Goal: Task Accomplishment & Management: Manage account settings

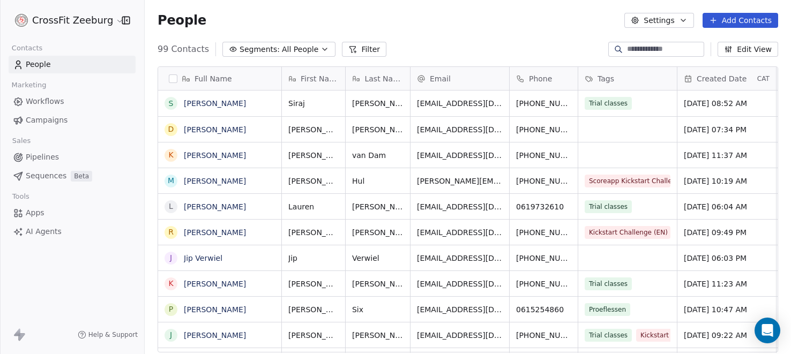
scroll to position [311, 646]
click at [635, 129] on div "grid" at bounding box center [627, 129] width 99 height 25
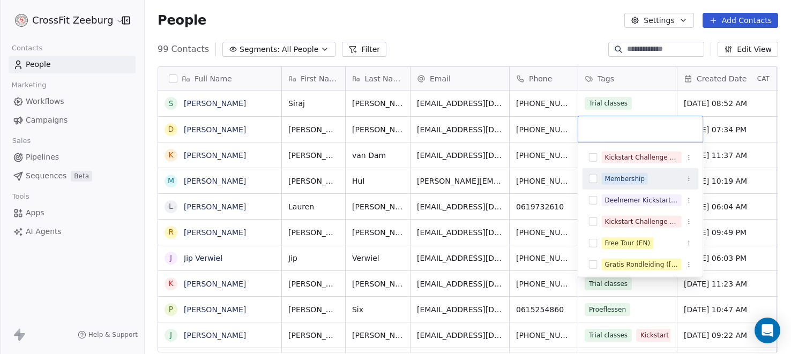
scroll to position [5, 0]
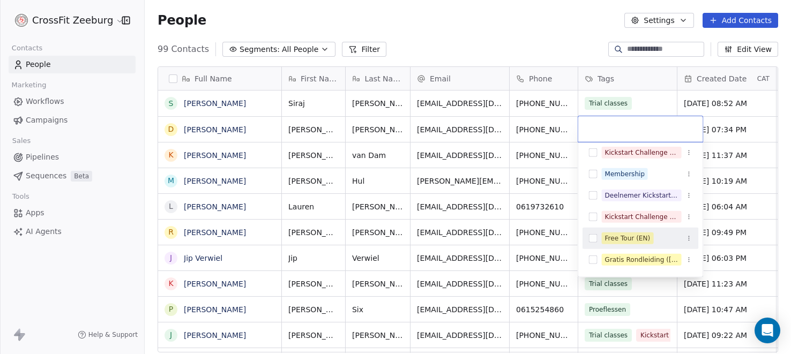
click at [620, 235] on div "Free Tour (EN)" at bounding box center [628, 239] width 46 height 10
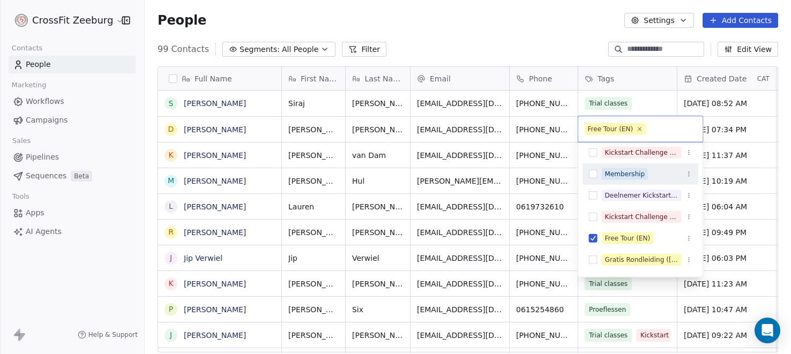
click at [531, 46] on html "CrossFit Zeeburg Contacts People Marketing Workflows Campaigns Sales Pipelines …" at bounding box center [395, 177] width 791 height 354
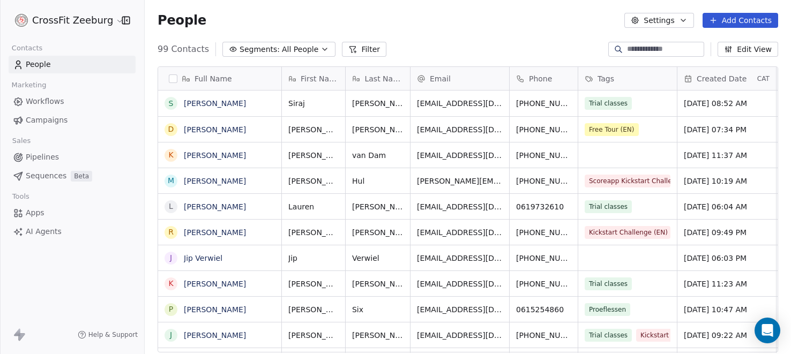
click at [39, 103] on span "Workflows" at bounding box center [45, 101] width 39 height 11
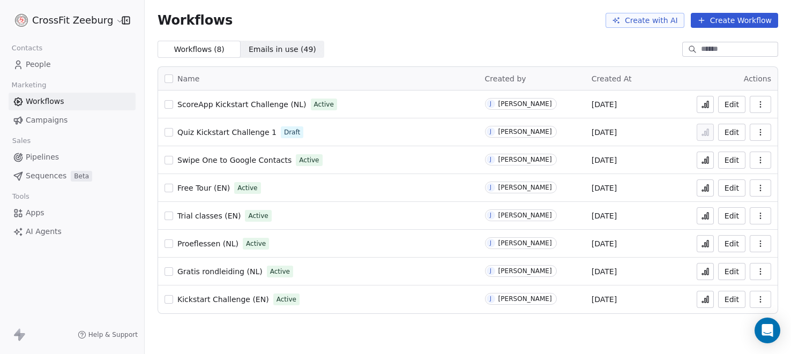
click at [762, 104] on icon "button" at bounding box center [760, 104] width 9 height 9
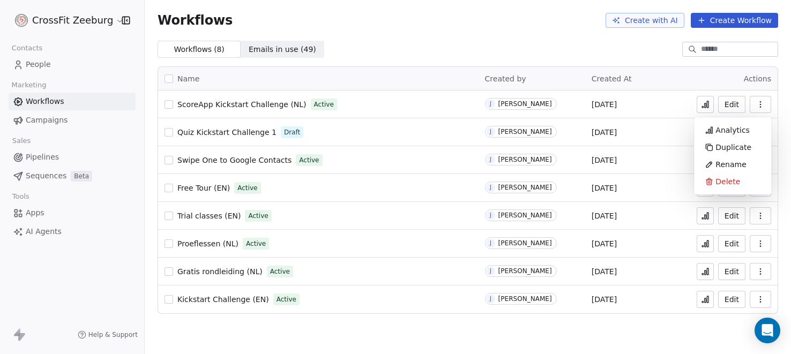
click at [735, 104] on button "Edit" at bounding box center [731, 104] width 27 height 17
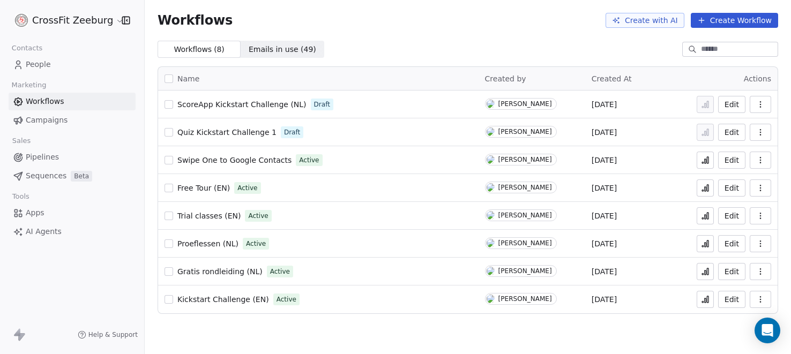
click at [39, 66] on span "People" at bounding box center [38, 64] width 25 height 11
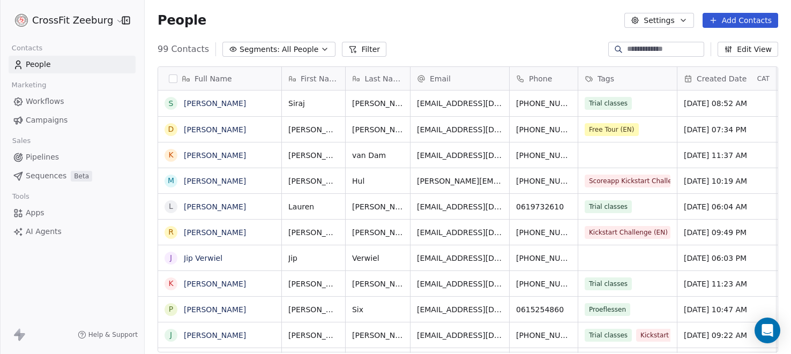
scroll to position [311, 646]
click at [752, 18] on button "Add Contacts" at bounding box center [740, 20] width 76 height 15
click at [727, 62] on span "Import from CSV" at bounding box center [741, 60] width 62 height 11
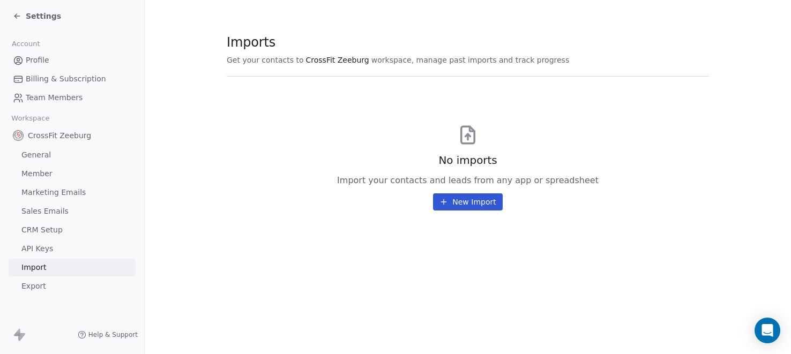
click at [471, 205] on button "New Import" at bounding box center [467, 201] width 69 height 17
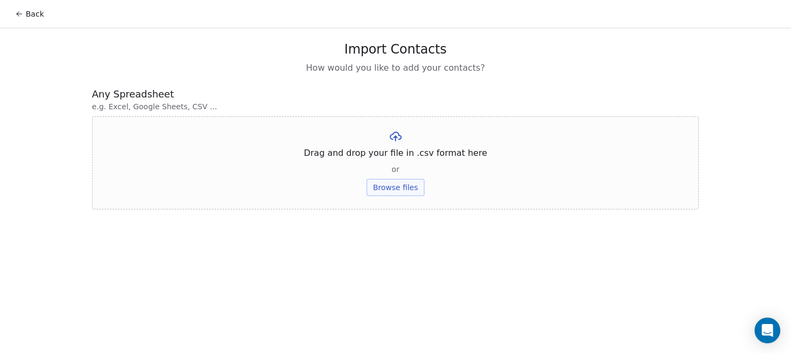
click at [31, 14] on button "Back" at bounding box center [30, 13] width 42 height 19
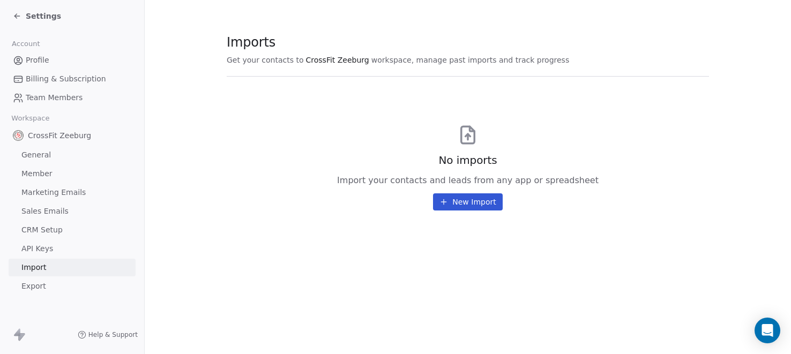
click at [14, 17] on icon at bounding box center [17, 16] width 9 height 9
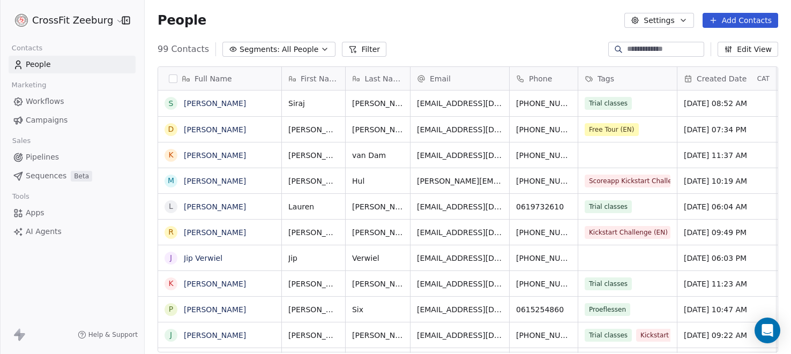
scroll to position [311, 646]
click at [761, 23] on button "Add Contacts" at bounding box center [740, 20] width 76 height 15
click at [731, 58] on span "Import from CSV" at bounding box center [741, 60] width 62 height 11
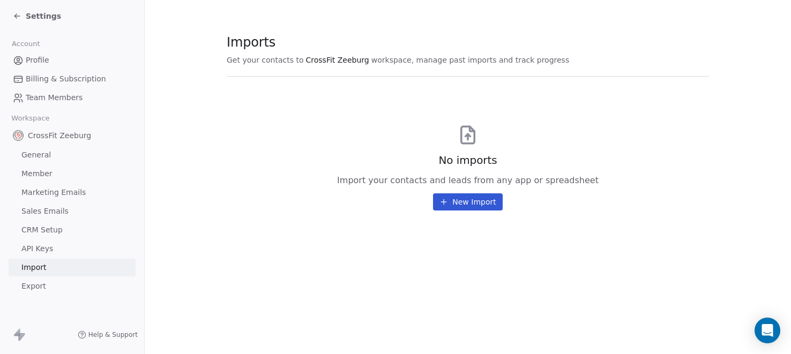
click at [467, 205] on button "New Import" at bounding box center [467, 201] width 69 height 17
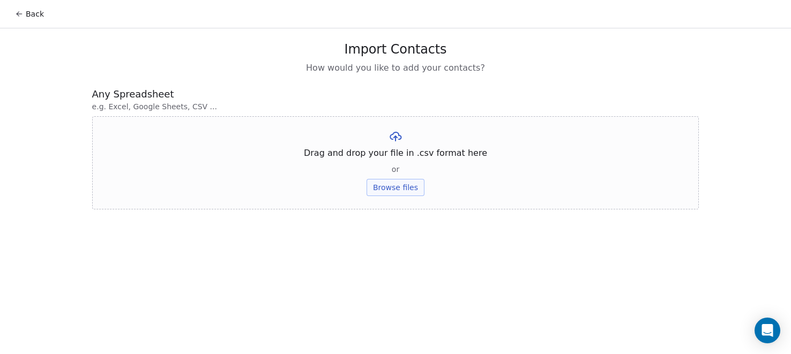
click at [392, 188] on button "Browse files" at bounding box center [395, 187] width 58 height 17
click at [392, 186] on button "Browse files" at bounding box center [395, 187] width 58 height 17
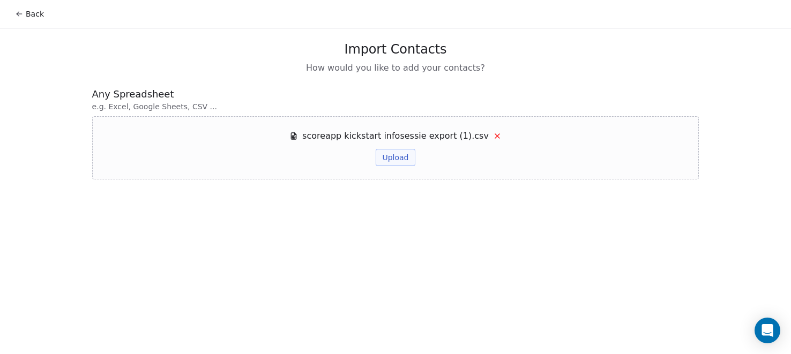
click at [393, 157] on button "Upload" at bounding box center [395, 157] width 39 height 17
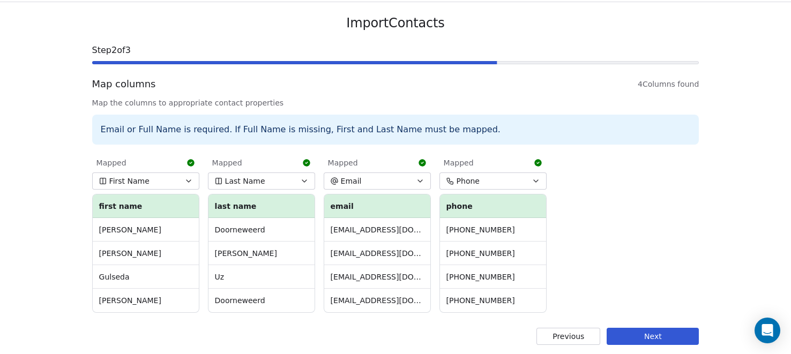
scroll to position [29, 0]
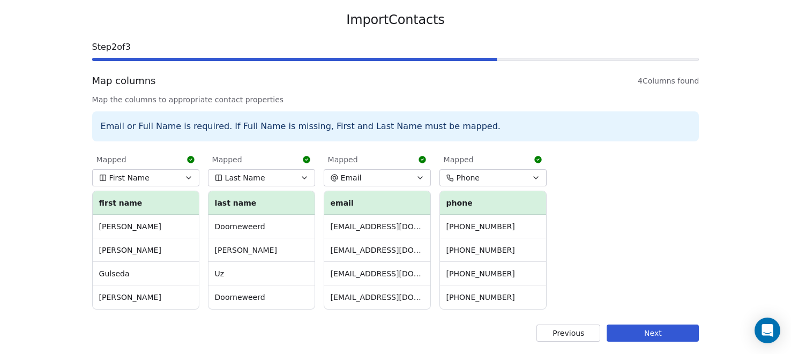
click at [667, 338] on button "Next" at bounding box center [652, 333] width 92 height 17
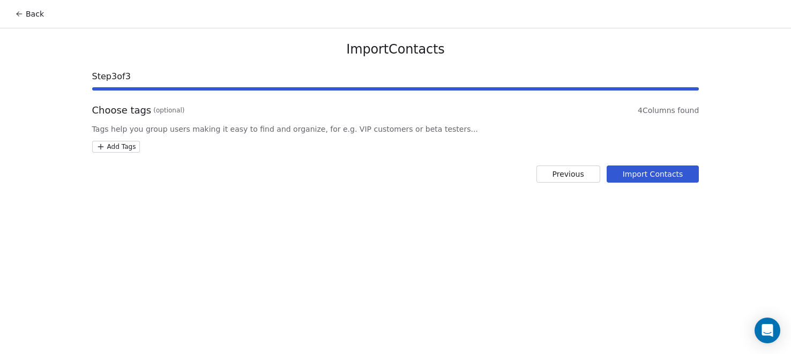
click at [115, 147] on html "Back Import Contacts Step 3 of 3 Choose tags (optional) 4 Columns found Tags he…" at bounding box center [395, 177] width 791 height 354
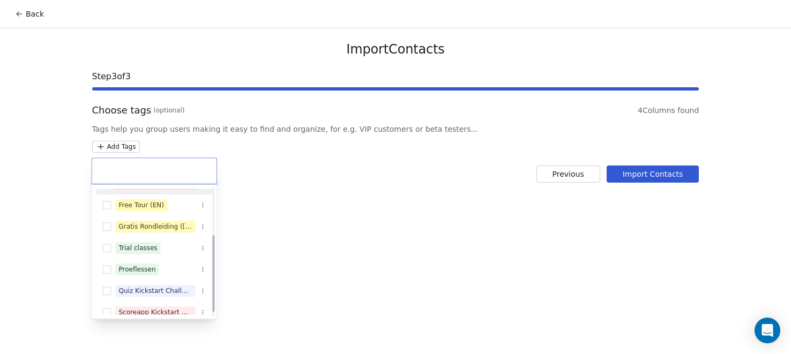
scroll to position [88, 0]
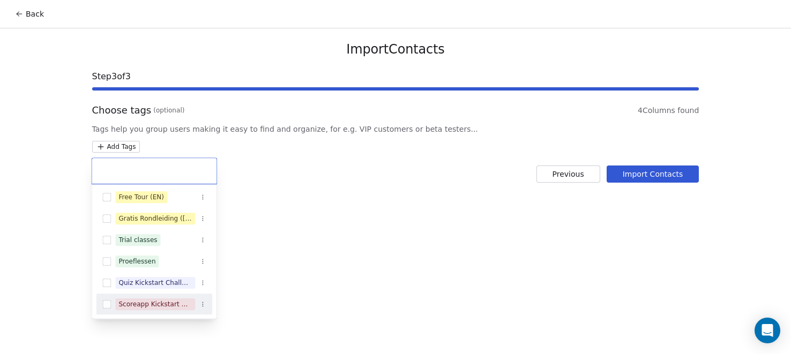
click at [111, 304] on div "Scoreapp Kickstart Challenge" at bounding box center [154, 304] width 116 height 17
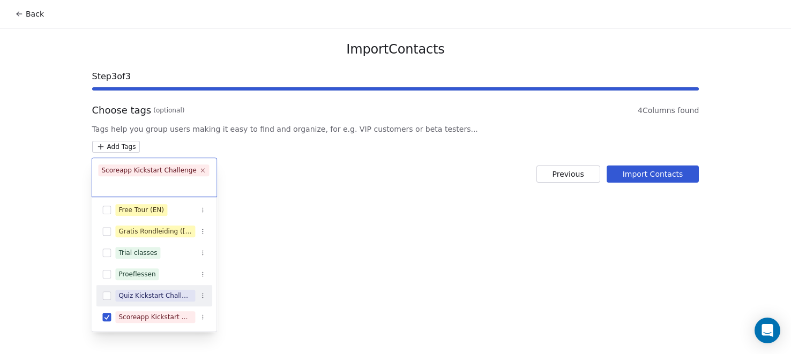
click at [653, 174] on html "Back Import Contacts Step 3 of 3 Choose tags (optional) 4 Columns found Tags he…" at bounding box center [395, 177] width 791 height 354
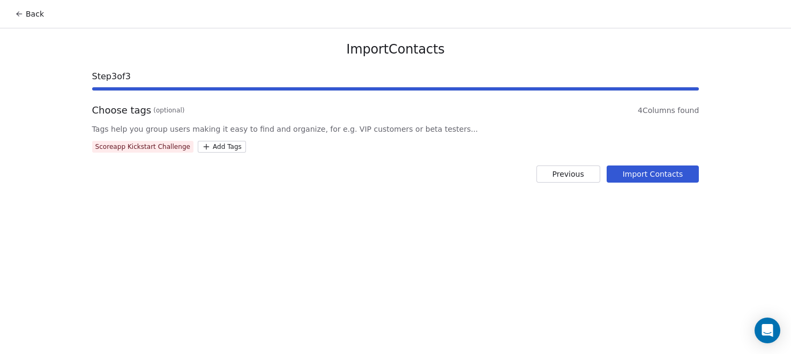
click at [669, 175] on button "Import Contacts" at bounding box center [652, 174] width 93 height 17
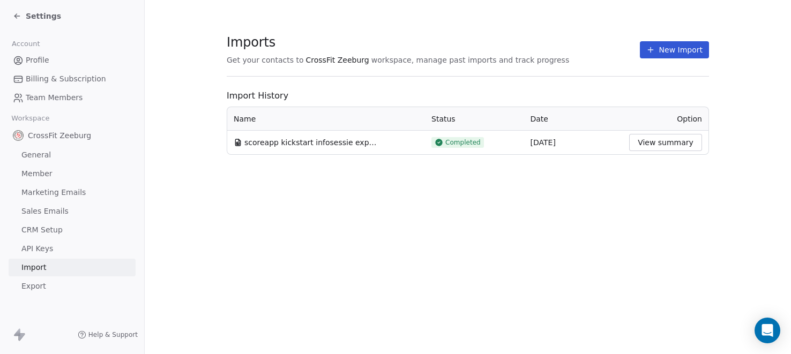
click at [23, 13] on div "Settings" at bounding box center [37, 16] width 48 height 11
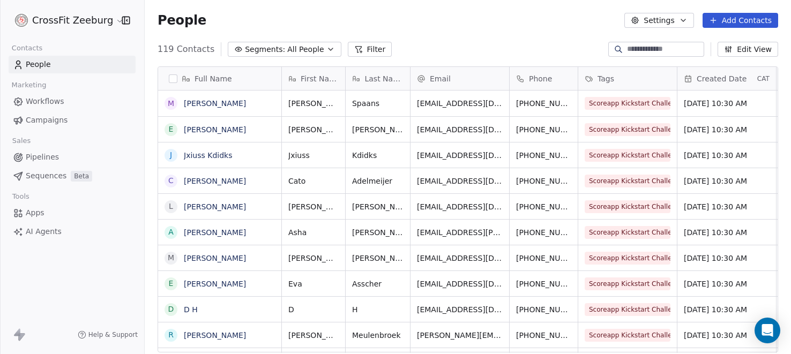
scroll to position [311, 646]
click at [42, 59] on span "People" at bounding box center [38, 64] width 25 height 11
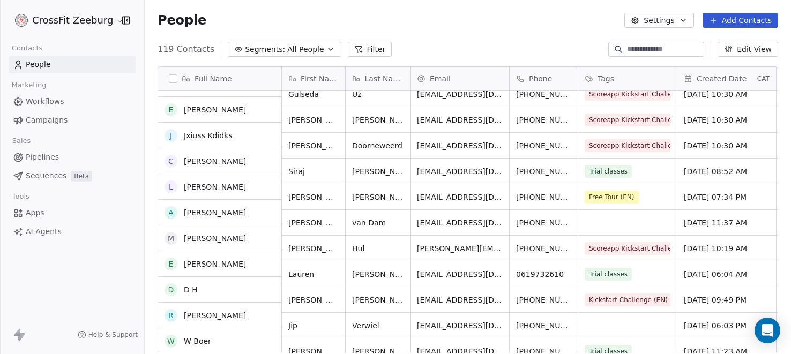
scroll to position [0, 0]
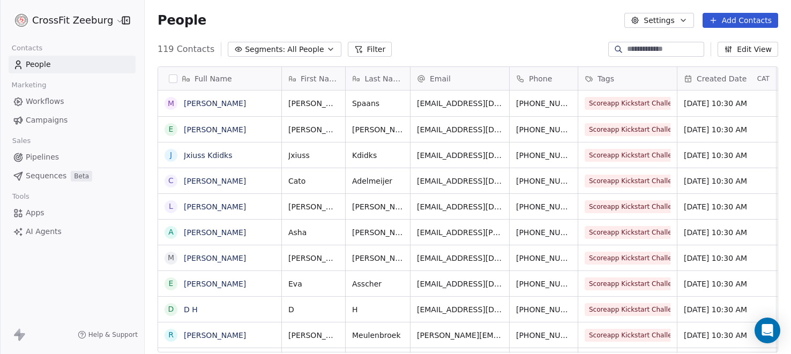
click at [53, 119] on span "Campaigns" at bounding box center [47, 120] width 42 height 11
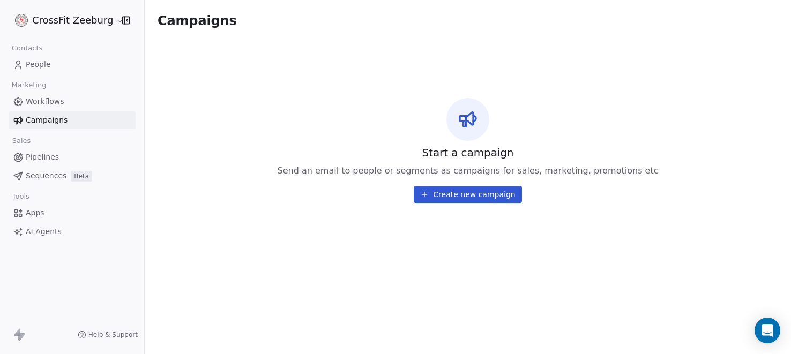
click at [466, 198] on button "Create new campaign" at bounding box center [468, 194] width 108 height 17
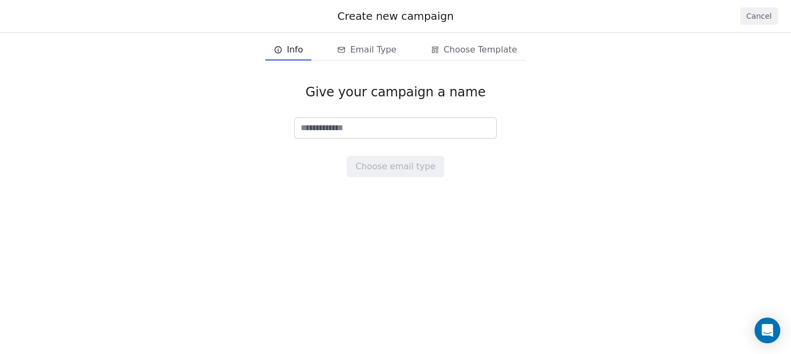
click at [281, 50] on icon "email creation steps" at bounding box center [278, 50] width 6 height 6
click at [129, 132] on div "Give your campaign a name Choose email type" at bounding box center [395, 131] width 791 height 128
click at [769, 18] on button "Cancel" at bounding box center [759, 16] width 38 height 17
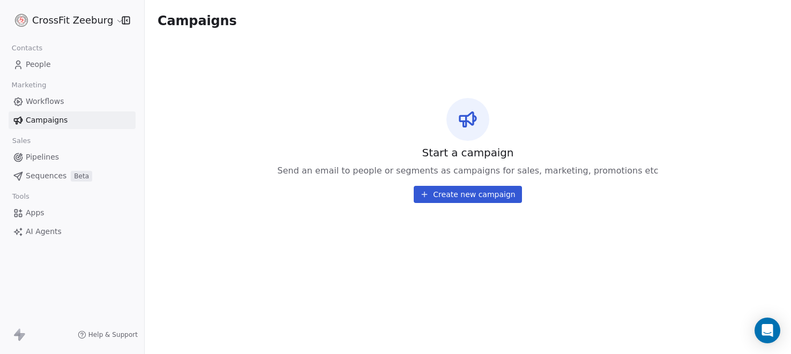
click at [40, 64] on span "People" at bounding box center [38, 64] width 25 height 11
